Goal: Find specific page/section: Find specific page/section

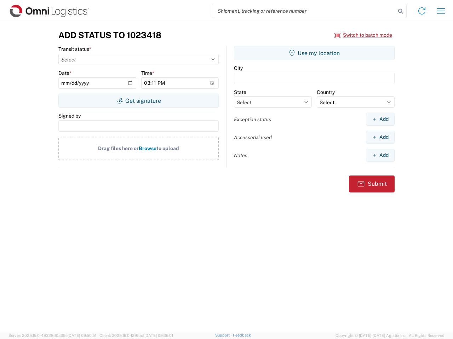
click at [304, 11] on input "search" at bounding box center [303, 10] width 183 height 13
click at [400, 11] on icon at bounding box center [400, 11] width 10 height 10
click at [421, 11] on icon at bounding box center [421, 10] width 11 height 11
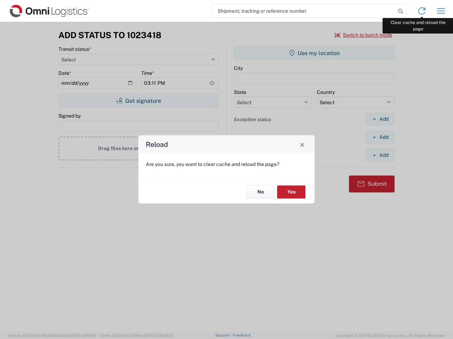
click at [440, 11] on div "Reload Are you sure, you want to clear cache and reload the page? No Yes" at bounding box center [226, 169] width 453 height 339
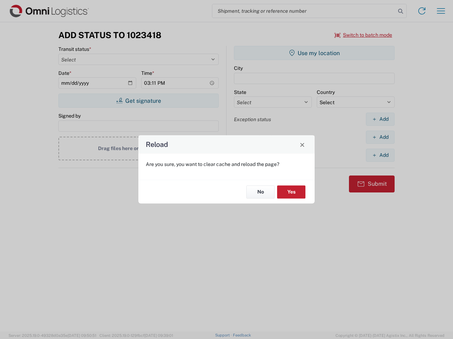
click at [363, 35] on div "Reload Are you sure, you want to clear cache and reload the page? No Yes" at bounding box center [226, 169] width 453 height 339
click at [138, 101] on div "Reload Are you sure, you want to clear cache and reload the page? No Yes" at bounding box center [226, 169] width 453 height 339
click at [314, 53] on div "Reload Are you sure, you want to clear cache and reload the page? No Yes" at bounding box center [226, 169] width 453 height 339
click at [380, 119] on div "Reload Are you sure, you want to clear cache and reload the page? No Yes" at bounding box center [226, 169] width 453 height 339
click at [380, 137] on div "Reload Are you sure, you want to clear cache and reload the page? No Yes" at bounding box center [226, 169] width 453 height 339
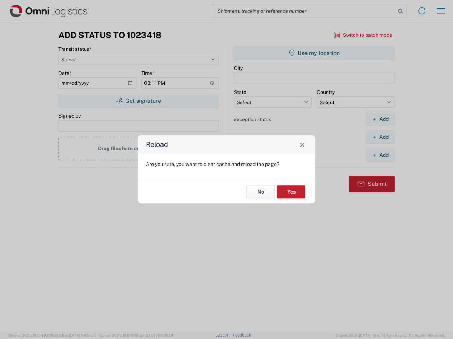
click at [380, 155] on div "Reload Are you sure, you want to clear cache and reload the page? No Yes" at bounding box center [226, 169] width 453 height 339
